Goal: Task Accomplishment & Management: Manage account settings

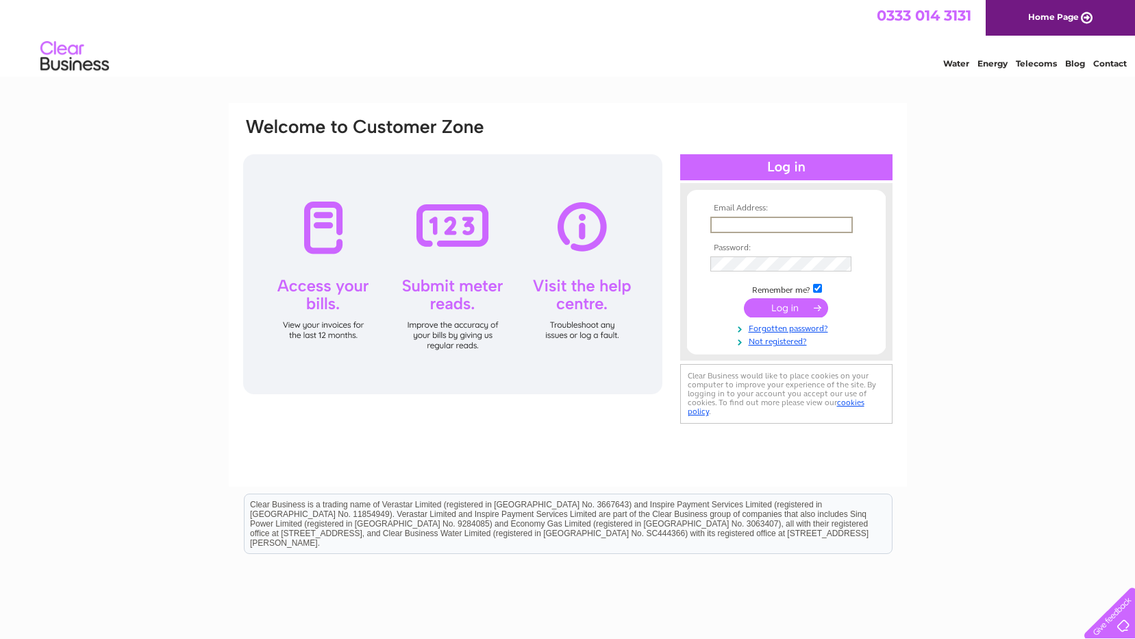
click at [786, 221] on input "text" at bounding box center [782, 225] width 143 height 16
type input "[EMAIL_ADDRESS][DOMAIN_NAME]"
click at [785, 217] on input "text" at bounding box center [782, 225] width 143 height 16
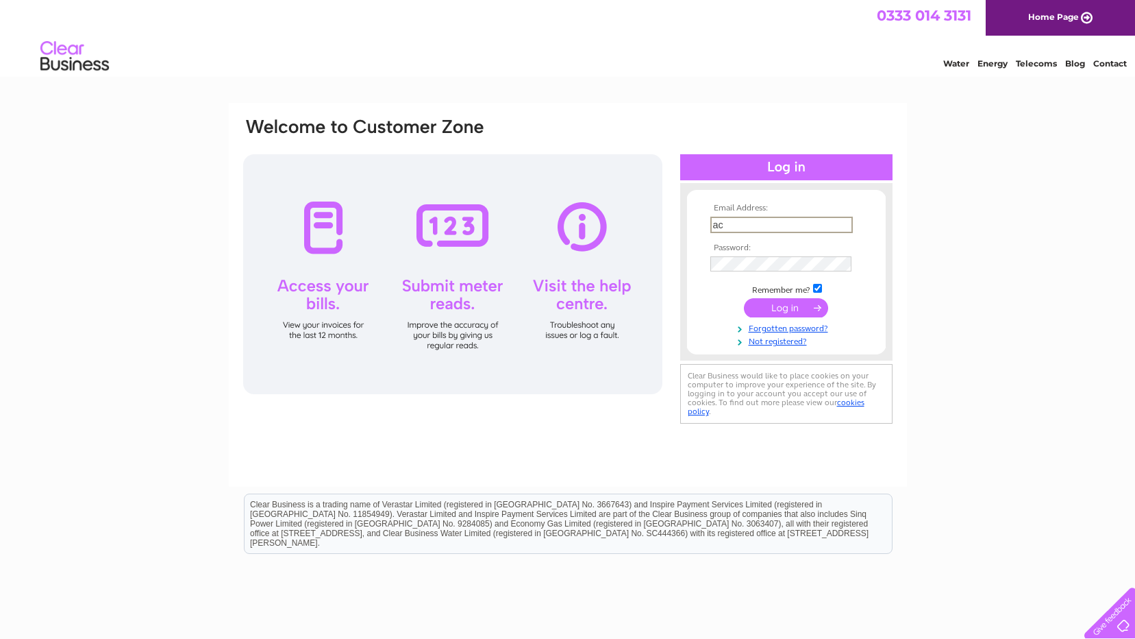
type input "acc"
click at [782, 221] on input "text" at bounding box center [782, 225] width 143 height 16
type input "d"
click at [794, 306] on input "submit" at bounding box center [786, 306] width 84 height 19
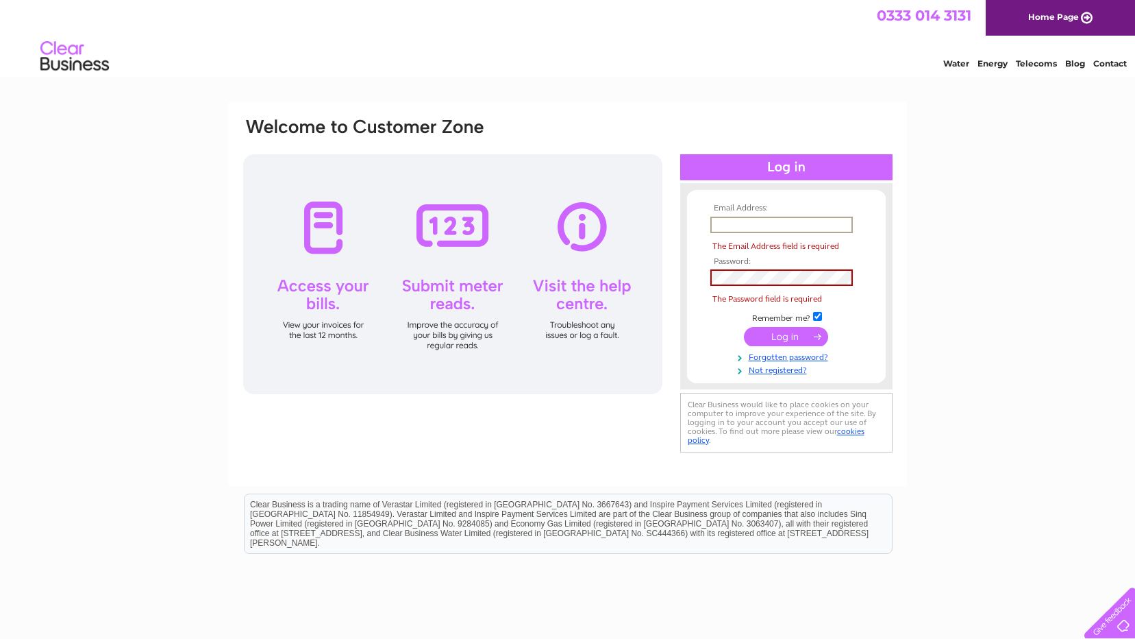
click at [784, 229] on input "text" at bounding box center [782, 225] width 143 height 16
click at [449, 80] on html "0333 014 3131 Home Page Water Energy Telecoms Blog Contact" at bounding box center [567, 40] width 1135 height 80
